Goal: Use online tool/utility: Utilize a website feature to perform a specific function

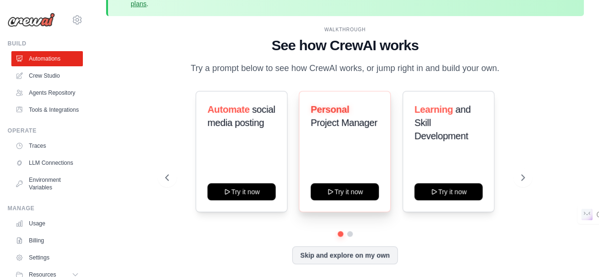
scroll to position [42, 0]
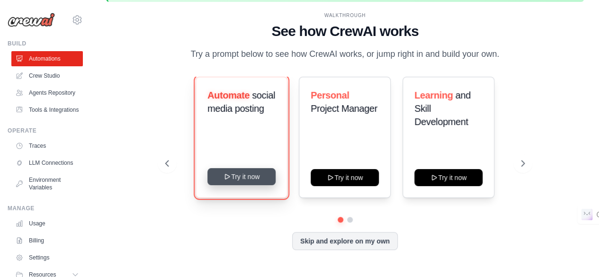
click at [241, 174] on button "Try it now" at bounding box center [241, 176] width 68 height 17
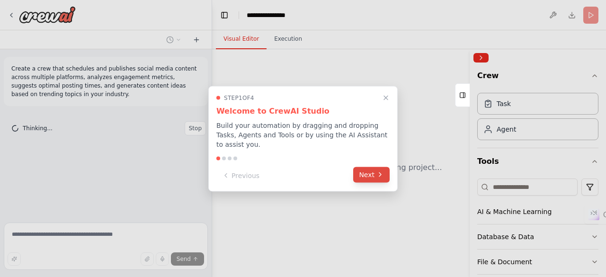
click at [366, 172] on button "Next" at bounding box center [371, 175] width 36 height 16
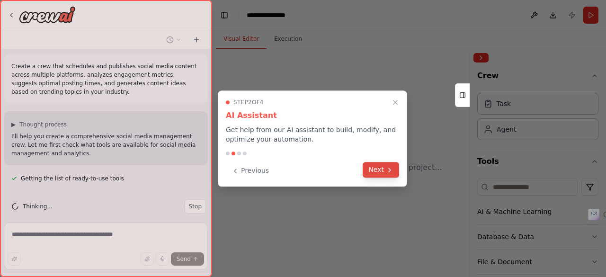
scroll to position [11, 0]
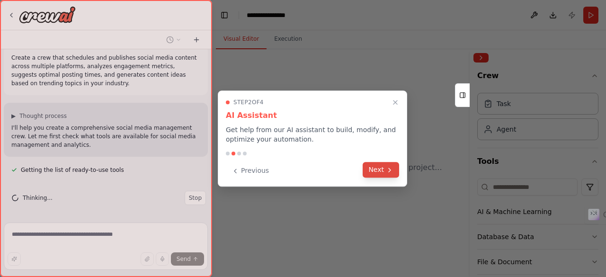
click at [379, 171] on button "Next" at bounding box center [381, 170] width 36 height 16
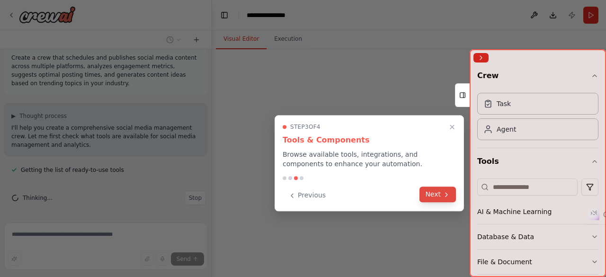
click at [424, 192] on button "Next" at bounding box center [437, 195] width 36 height 16
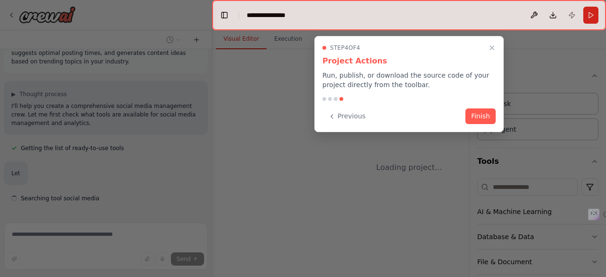
scroll to position [34, 0]
click at [480, 112] on button "Finish" at bounding box center [480, 115] width 30 height 16
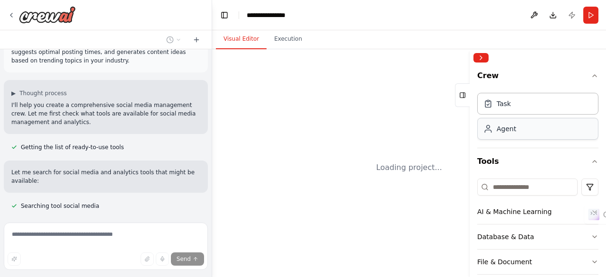
click at [498, 138] on div "Agent" at bounding box center [537, 129] width 121 height 22
click at [500, 132] on div "Agent" at bounding box center [506, 128] width 19 height 9
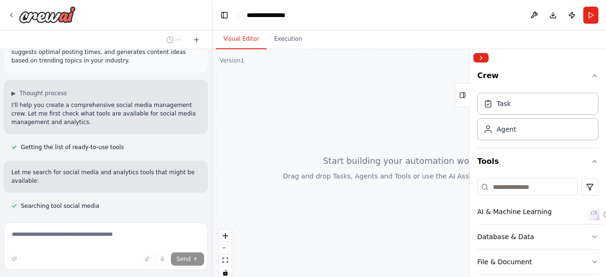
click at [15, 133] on div "▶ Thought process I'll help you create a comprehensive social media management …" at bounding box center [106, 107] width 204 height 54
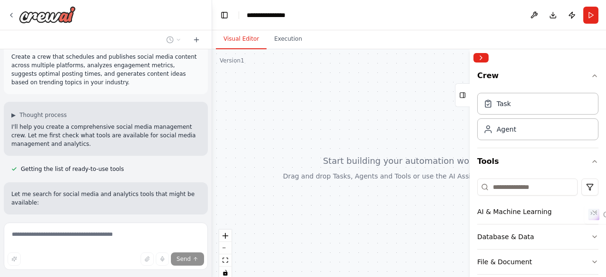
scroll to position [0, 0]
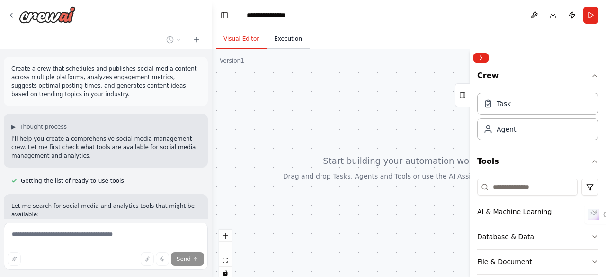
click at [278, 35] on button "Execution" at bounding box center [288, 39] width 43 height 20
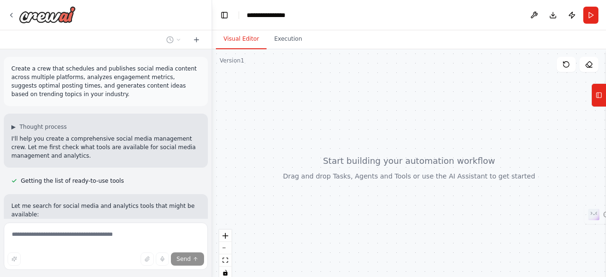
click at [229, 36] on button "Visual Editor" at bounding box center [241, 39] width 51 height 20
click at [598, 99] on icon at bounding box center [599, 95] width 7 height 15
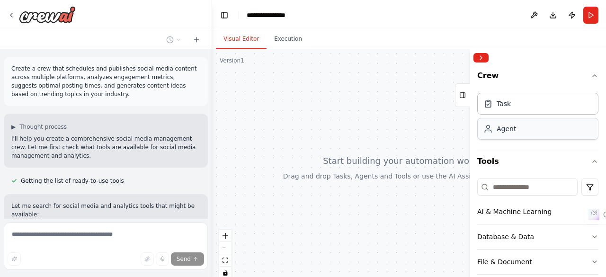
click at [527, 131] on div "Agent" at bounding box center [537, 129] width 121 height 22
click at [492, 107] on div "Task" at bounding box center [496, 102] width 27 height 9
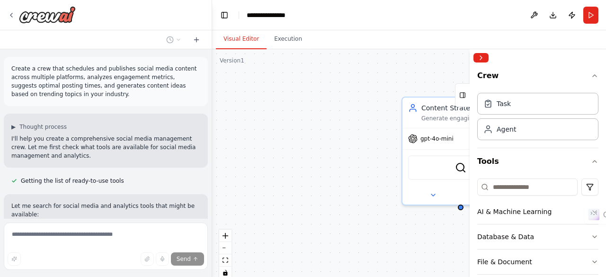
click at [491, 140] on div "Task Agent" at bounding box center [537, 118] width 121 height 59
click at [486, 57] on button "Collapse right sidebar" at bounding box center [480, 57] width 15 height 9
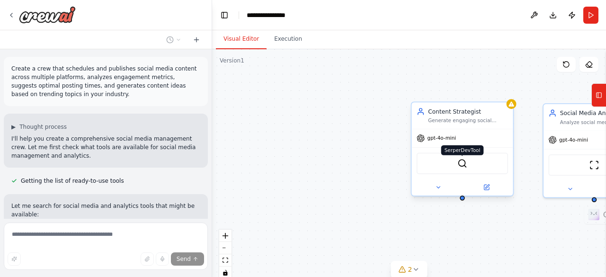
click at [465, 160] on img at bounding box center [462, 164] width 10 height 10
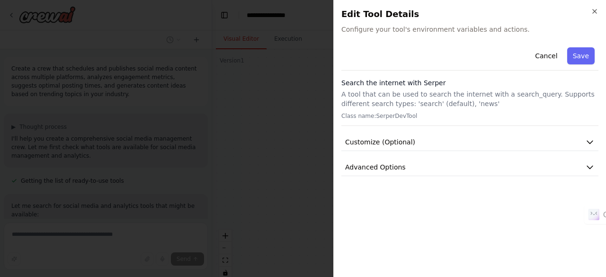
drag, startPoint x: 272, startPoint y: 137, endPoint x: 262, endPoint y: 82, distance: 55.8
